Goal: Task Accomplishment & Management: Manage account settings

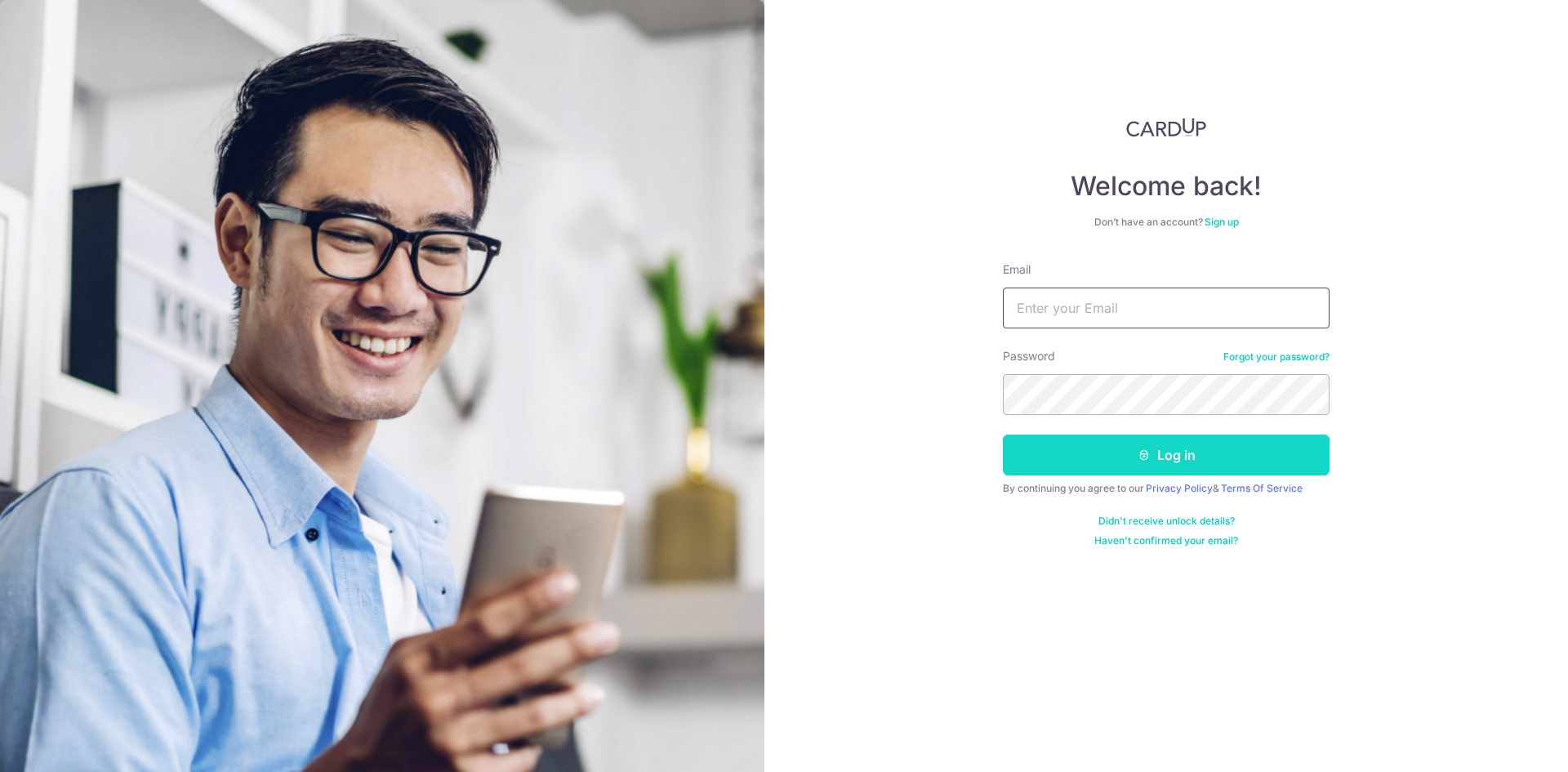
type input "[EMAIL_ADDRESS][DOMAIN_NAME]"
drag, startPoint x: 1169, startPoint y: 454, endPoint x: 1182, endPoint y: 450, distance: 13.6
click at [1170, 454] on button "Log in" at bounding box center [1167, 454] width 327 height 40
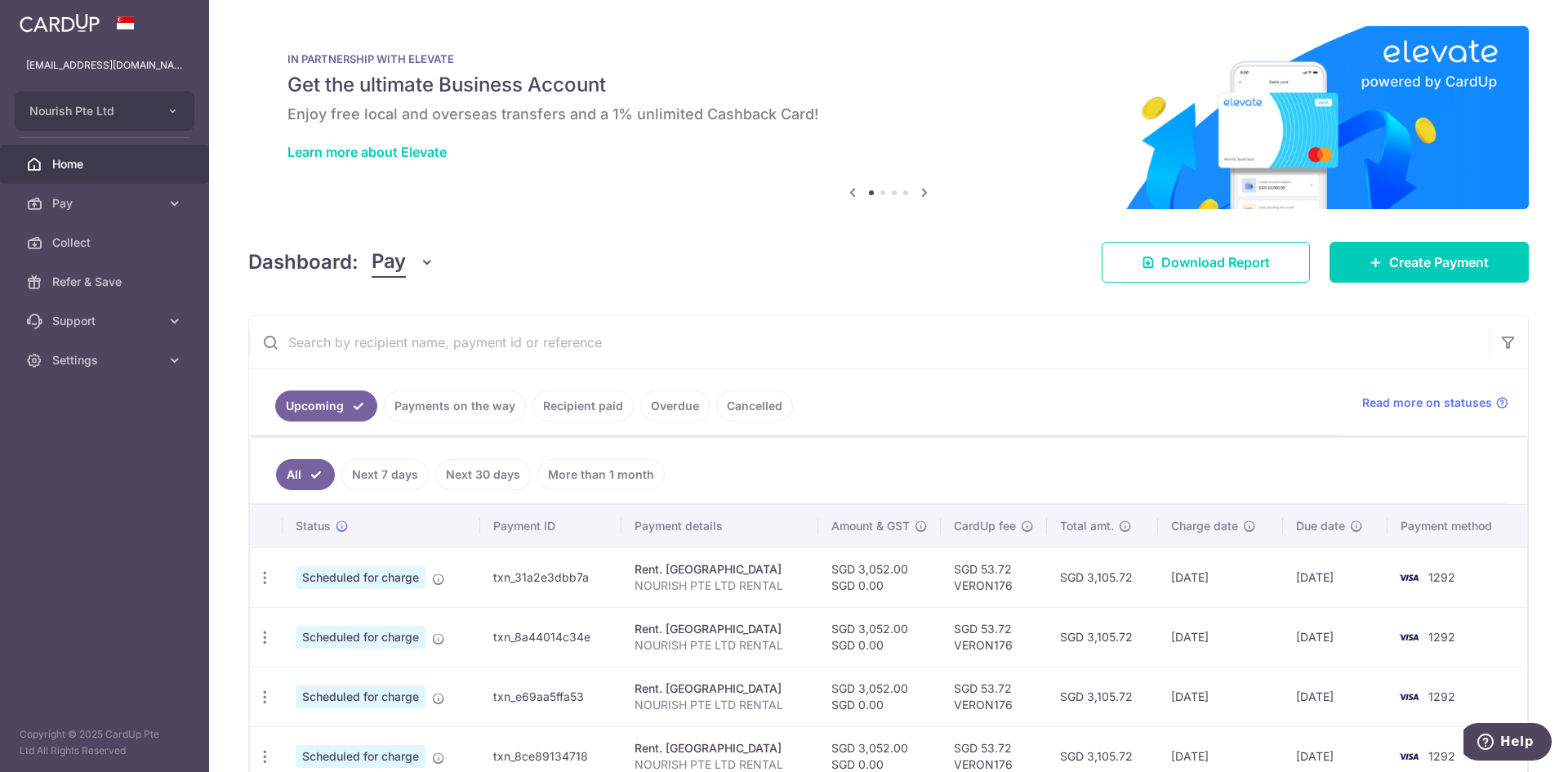
click at [80, 32] on img at bounding box center [59, 23] width 80 height 20
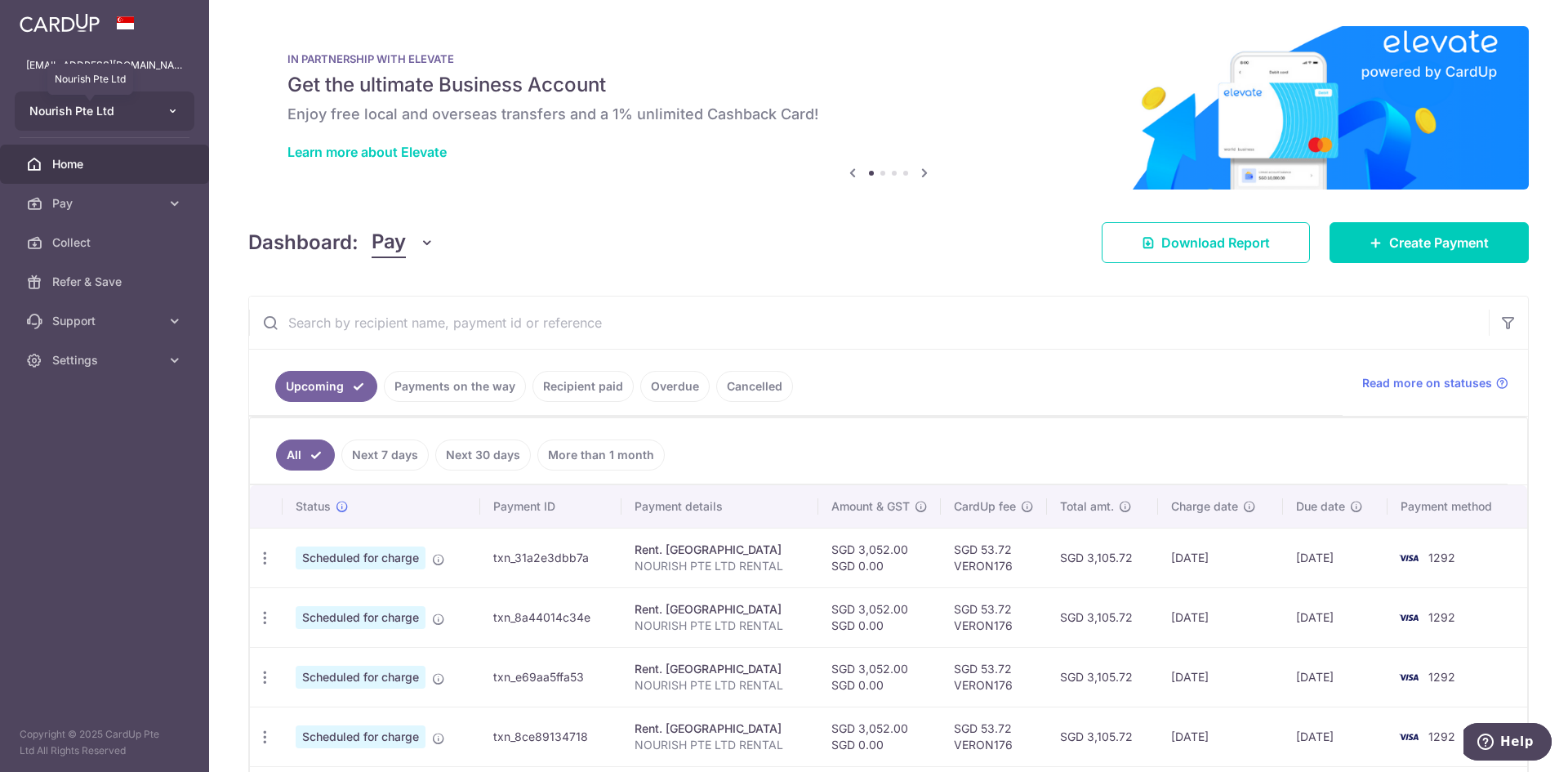
click at [127, 108] on span "Nourish Pte Ltd" at bounding box center [90, 111] width 121 height 17
click at [164, 111] on button "Nourish Pte Ltd" at bounding box center [104, 111] width 179 height 39
click at [165, 111] on button "Nourish Pte Ltd" at bounding box center [104, 111] width 179 height 39
drag, startPoint x: 131, startPoint y: 526, endPoint x: 163, endPoint y: 484, distance: 52.8
click at [131, 525] on aside "[EMAIL_ADDRESS][DOMAIN_NAME] Nourish Pte Ltd Add new company Nourish Pte Ltd Ho…" at bounding box center [104, 386] width 209 height 772
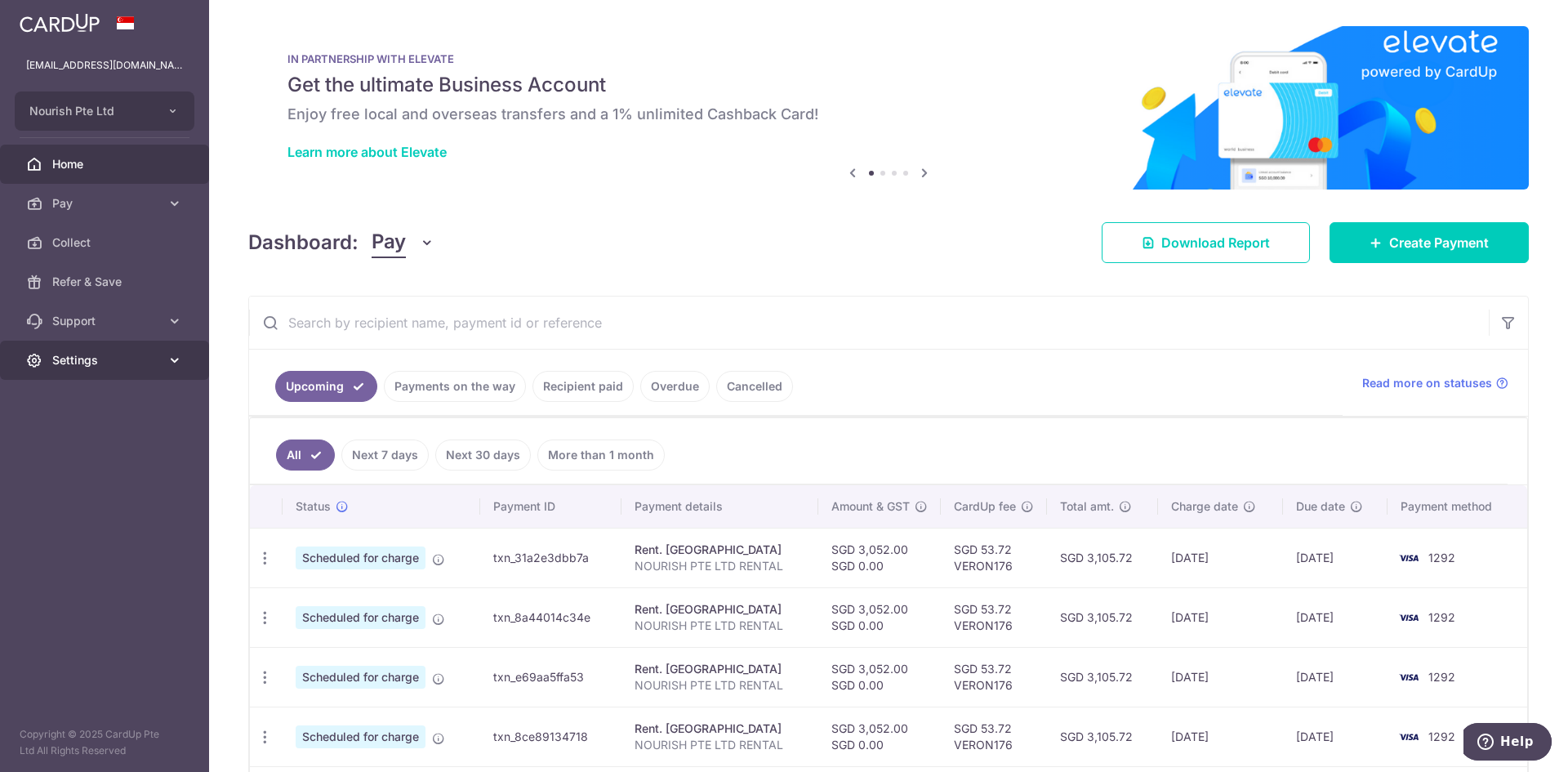
click at [149, 348] on link "Settings" at bounding box center [104, 360] width 209 height 39
drag, startPoint x: 99, startPoint y: 434, endPoint x: 129, endPoint y: 438, distance: 30.3
click at [101, 433] on span "Logout" at bounding box center [105, 438] width 107 height 17
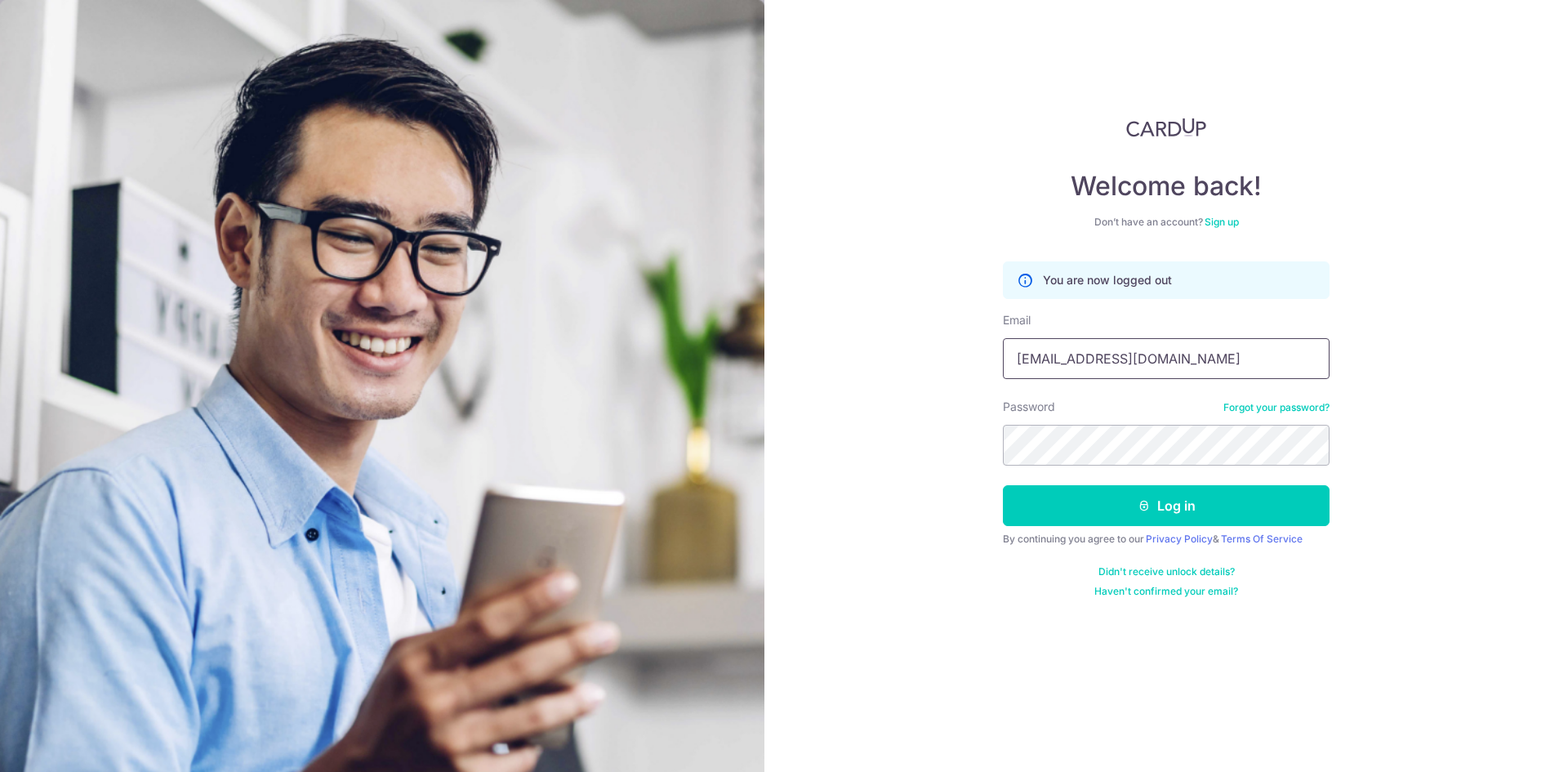
click at [1213, 352] on input "[EMAIL_ADDRESS][DOMAIN_NAME]" at bounding box center [1167, 357] width 327 height 40
drag, startPoint x: 1178, startPoint y: 353, endPoint x: 881, endPoint y: 365, distance: 297.2
click at [881, 365] on div "Welcome back! Don’t have an account? Sign up You are now logged out Email veron…" at bounding box center [1166, 386] width 804 height 772
click at [1269, 354] on input "veronica.ep.watsapp@gmail.cp," at bounding box center [1167, 357] width 327 height 40
type input "veronica.ep.watsapp@gmail.com"
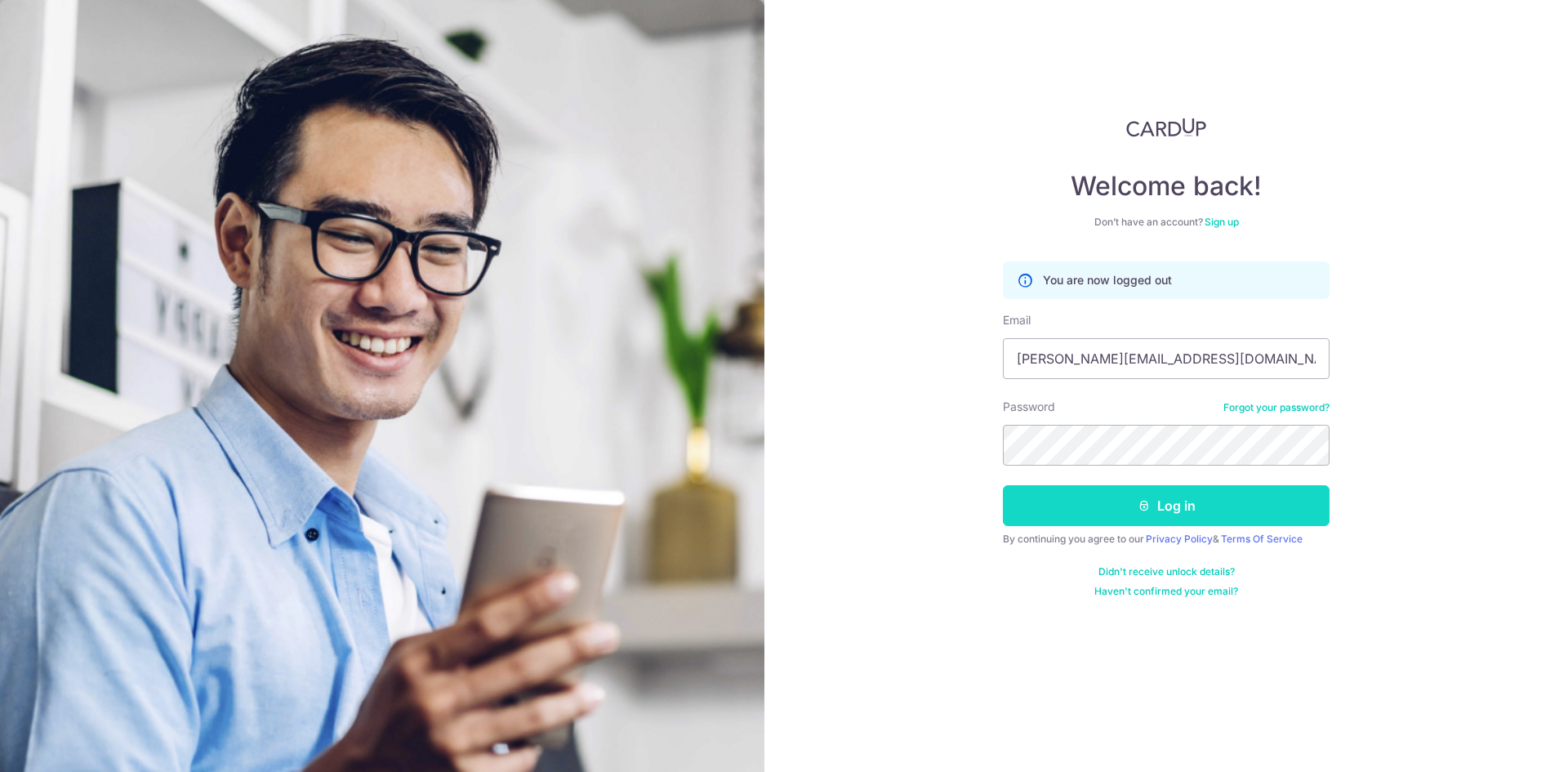
click at [1117, 495] on button "Log in" at bounding box center [1167, 505] width 327 height 40
